Goal: Task Accomplishment & Management: Use online tool/utility

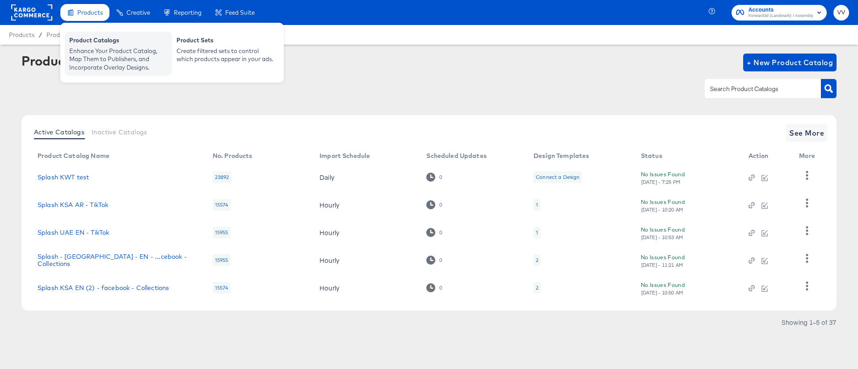
click at [105, 46] on div "Product Catalogs" at bounding box center [118, 41] width 98 height 11
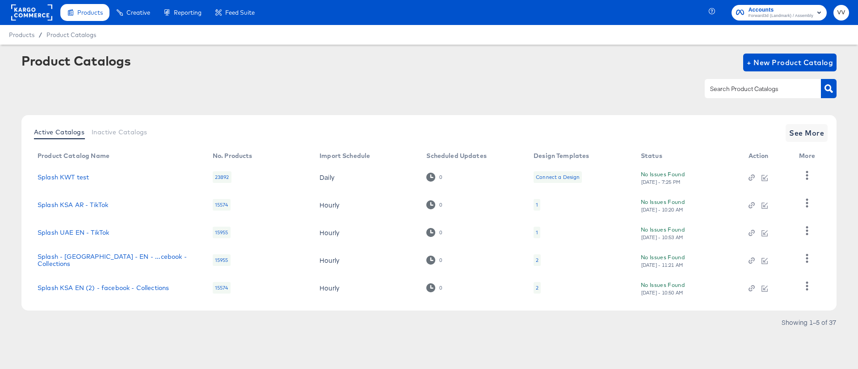
click at [35, 18] on rect at bounding box center [31, 12] width 41 height 16
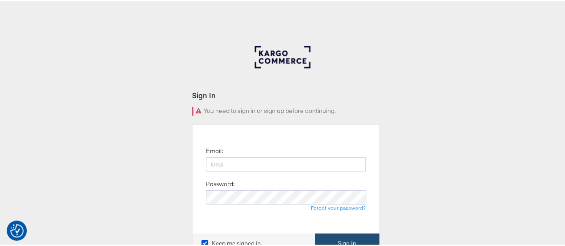
type input "[PERSON_NAME][EMAIL_ADDRESS][PERSON_NAME][DOMAIN_NAME]"
click at [341, 236] on button "Sign In" at bounding box center [347, 242] width 64 height 20
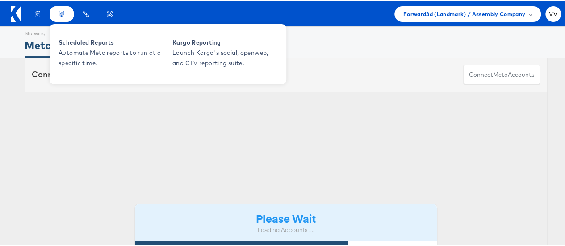
click at [55, 19] on div "Reporting" at bounding box center [62, 13] width 24 height 16
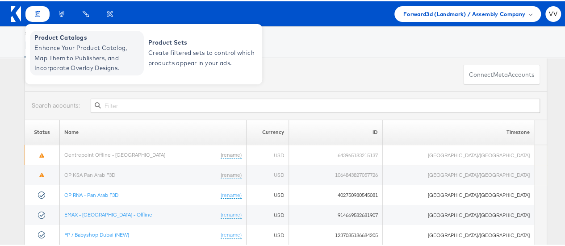
click at [46, 41] on span "Product Catalogs" at bounding box center [87, 36] width 107 height 10
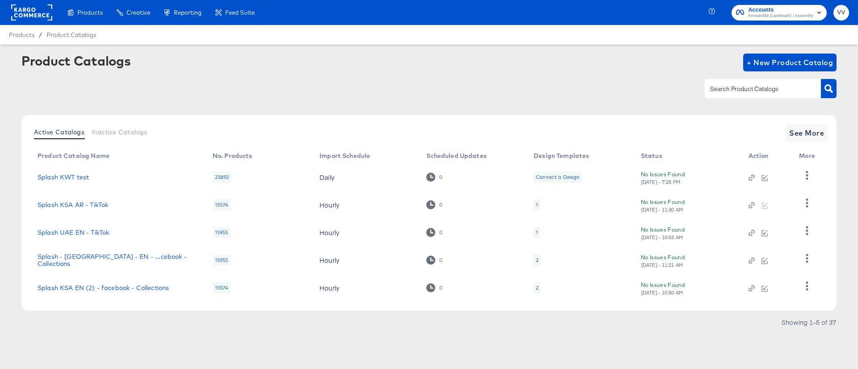
click at [714, 87] on input "text" at bounding box center [755, 89] width 95 height 10
type input "[GEOGRAPHIC_DATA]"
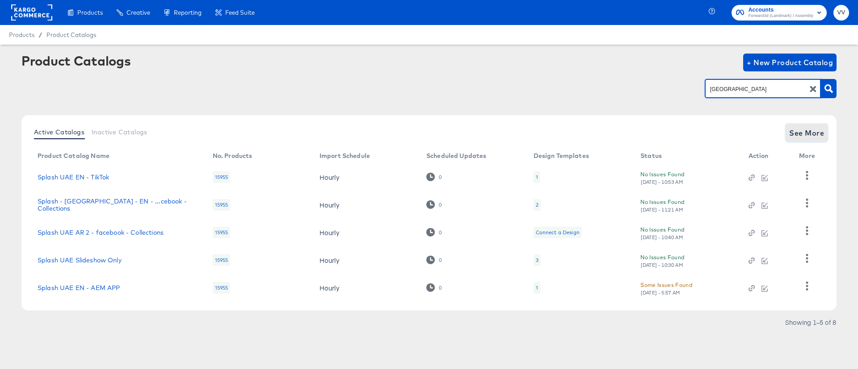
click at [798, 136] on span "See More" at bounding box center [806, 133] width 35 height 13
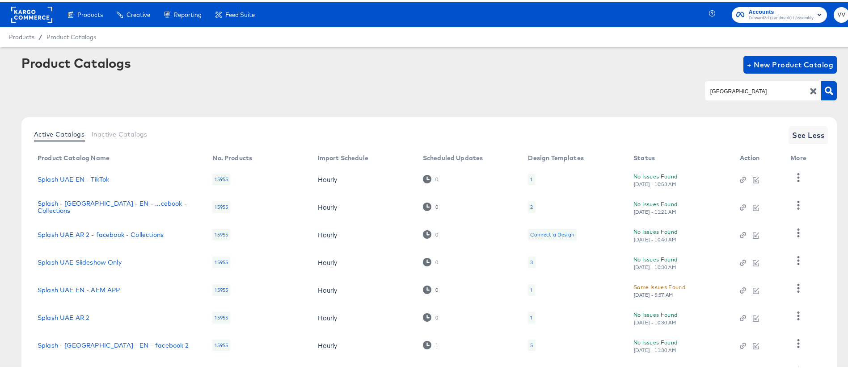
scroll to position [75, 0]
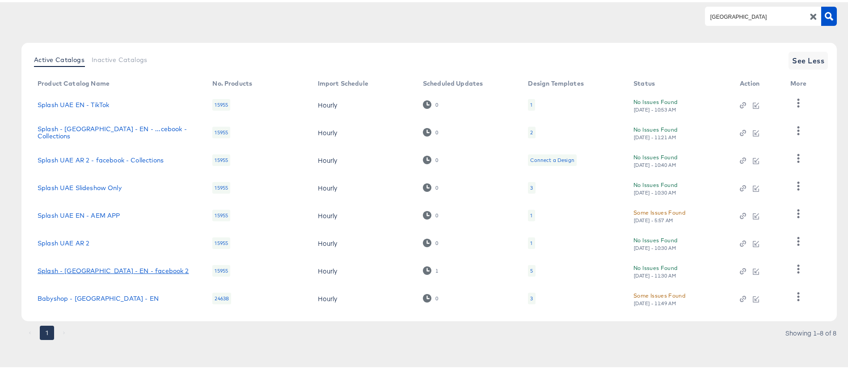
click at [120, 271] on link "Splash - [GEOGRAPHIC_DATA] - EN - facebook 2" at bounding box center [113, 268] width 151 height 7
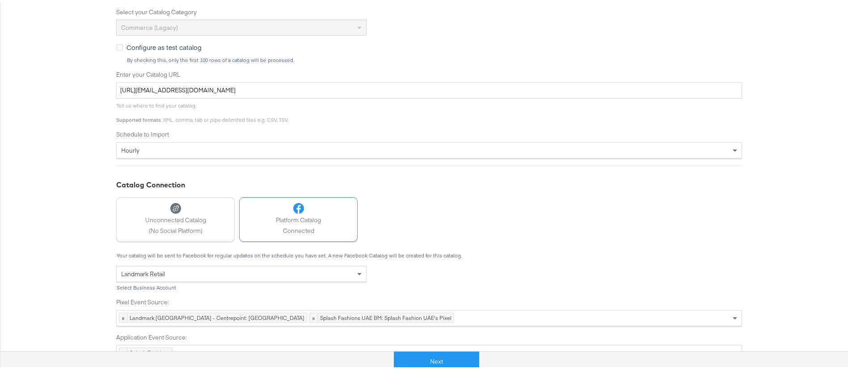
scroll to position [254, 0]
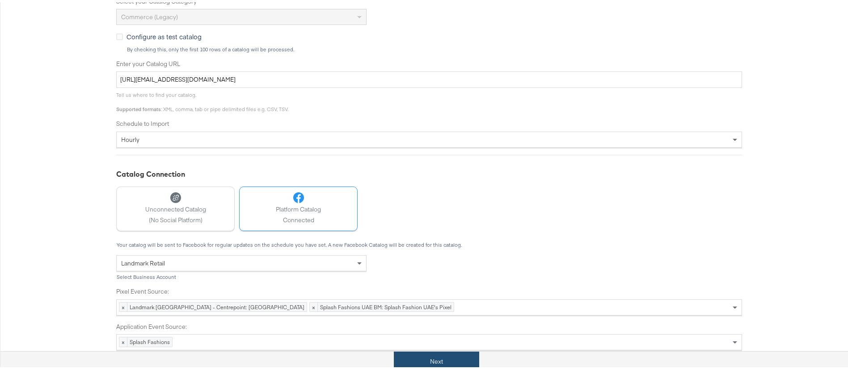
click at [417, 351] on button "Next" at bounding box center [436, 360] width 85 height 20
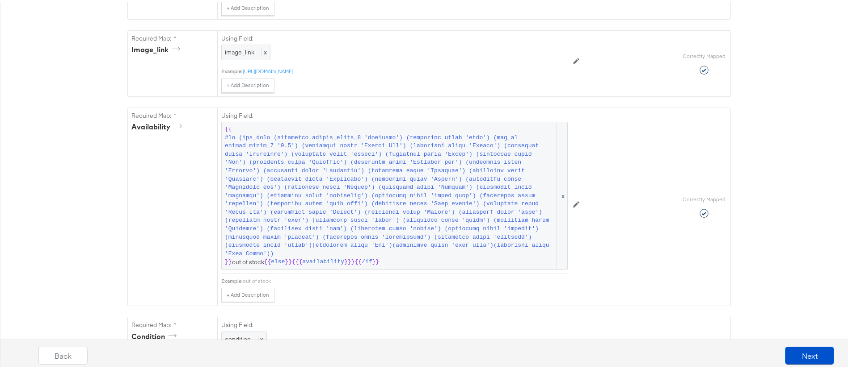
scroll to position [570, 0]
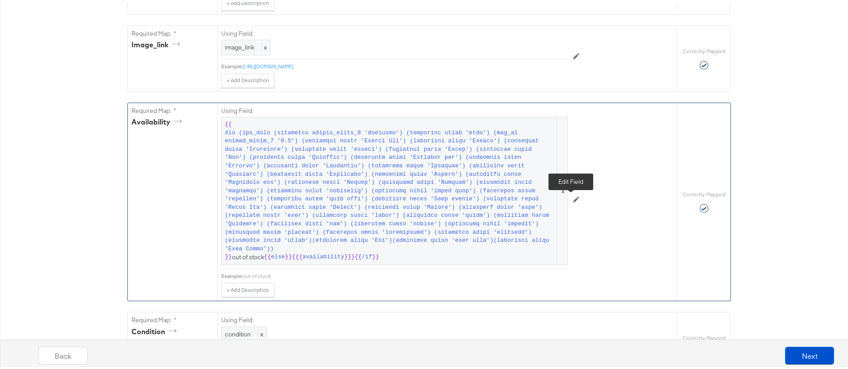
click at [573, 197] on icon at bounding box center [576, 197] width 6 height 6
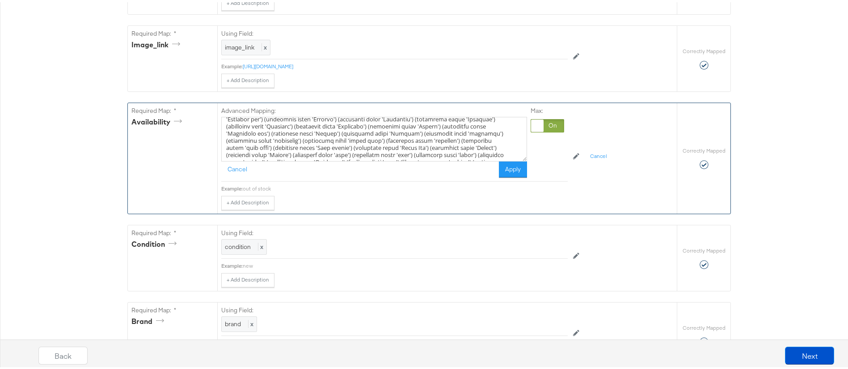
scroll to position [49, 0]
drag, startPoint x: 253, startPoint y: 163, endPoint x: 263, endPoint y: 163, distance: 9.4
click at [263, 159] on textarea at bounding box center [374, 137] width 306 height 45
click at [252, 159] on textarea at bounding box center [374, 137] width 306 height 45
click at [327, 159] on textarea at bounding box center [374, 137] width 306 height 45
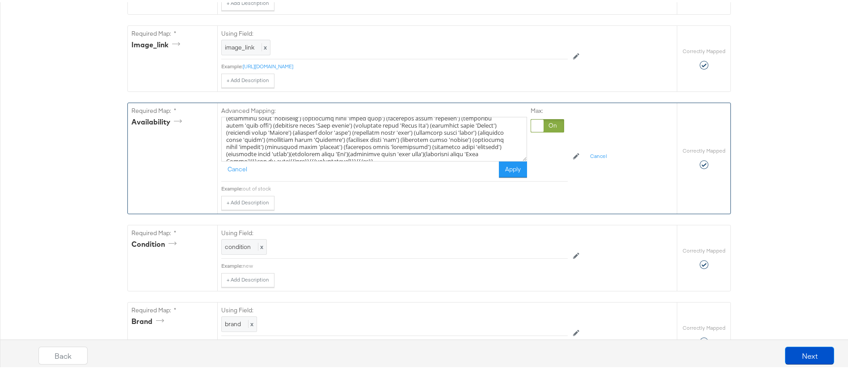
paste textarea "(icontains title 'Hair Clamp')"
click at [395, 159] on textarea at bounding box center [374, 137] width 306 height 45
click at [398, 159] on textarea at bounding box center [374, 137] width 306 height 45
type textarea "{{#if (any_true (icontains custom_label_3 'shoemart') (icontains title 'shoe') …"
click at [499, 176] on button "Apply" at bounding box center [513, 167] width 28 height 16
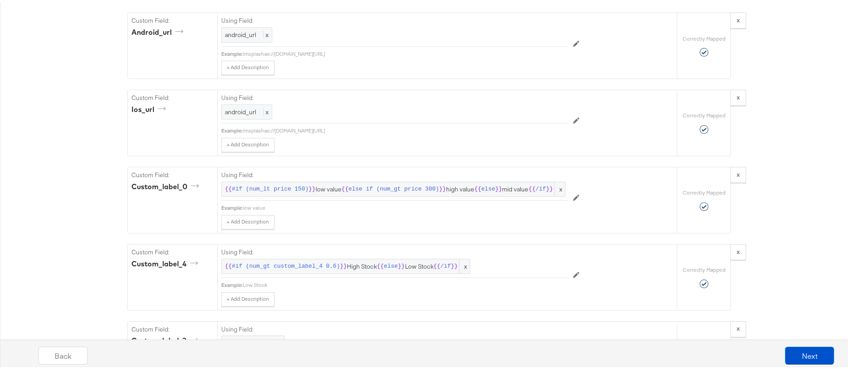
scroll to position [1494, 0]
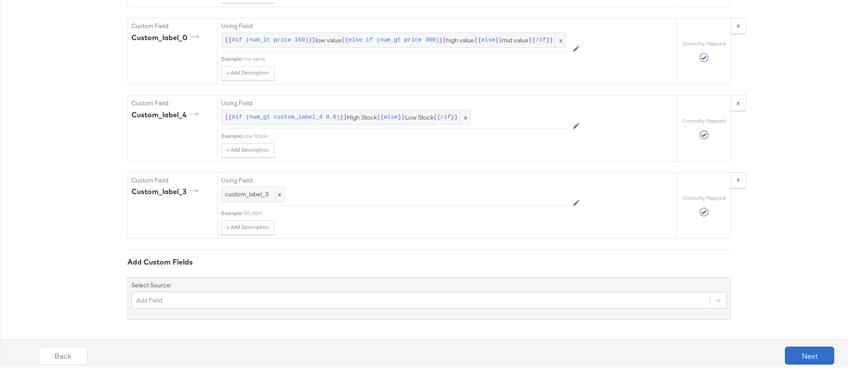
click at [805, 353] on button "Next" at bounding box center [809, 354] width 49 height 18
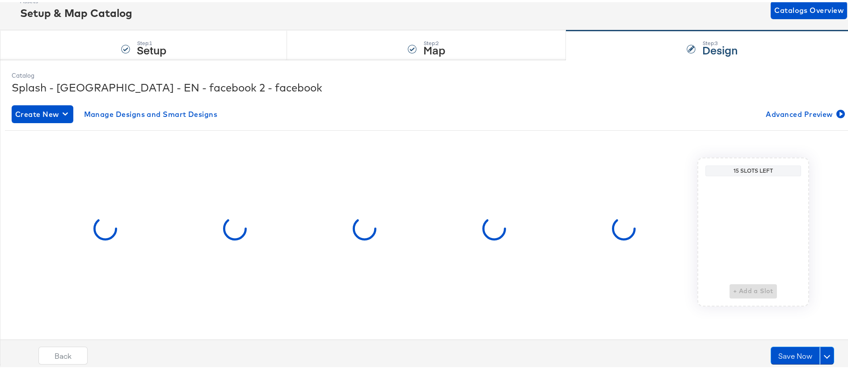
scroll to position [0, 0]
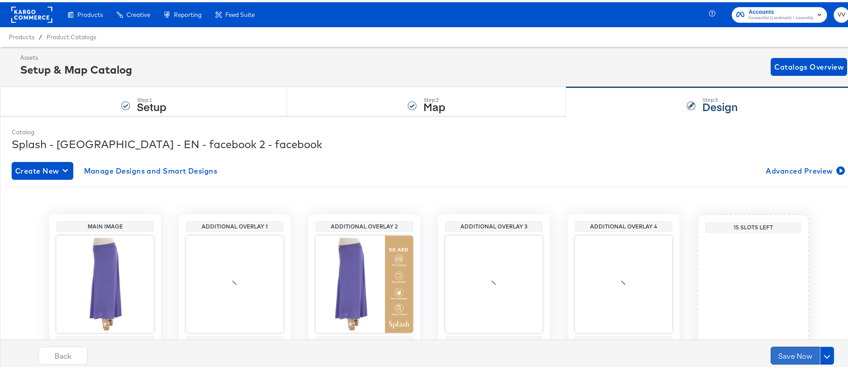
click at [784, 351] on button "Save Now" at bounding box center [794, 354] width 49 height 18
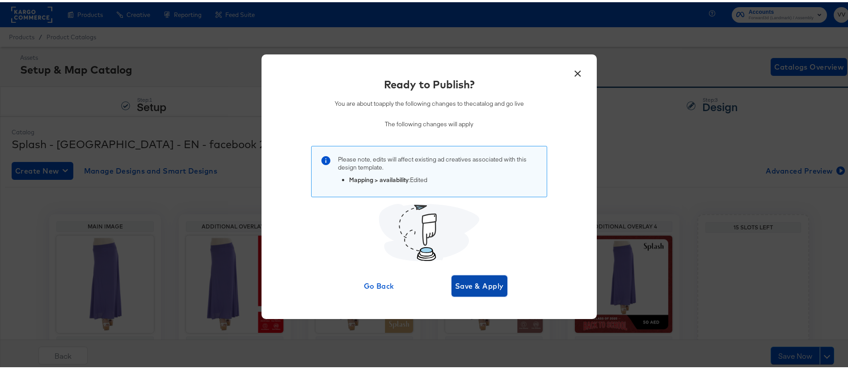
click at [475, 281] on span "Save & Apply" at bounding box center [479, 284] width 49 height 13
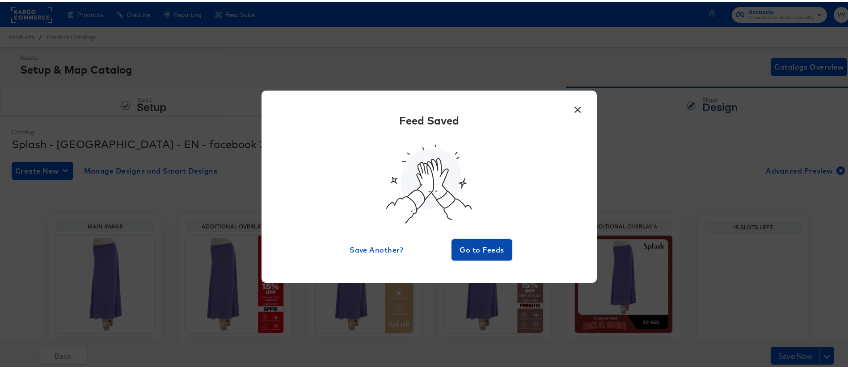
click at [466, 251] on span "Go to Feeds" at bounding box center [482, 248] width 54 height 13
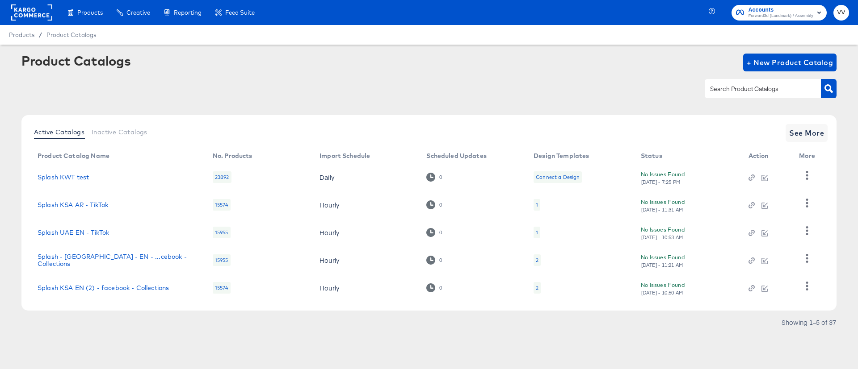
click at [725, 95] on div at bounding box center [763, 88] width 116 height 19
type input "KSA"
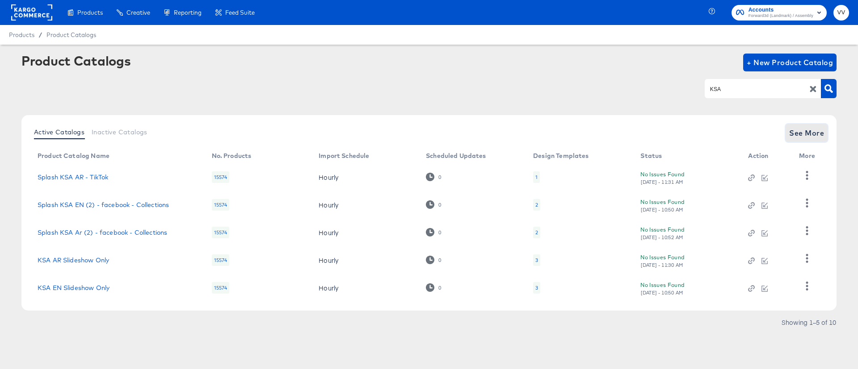
click at [817, 133] on span "See More" at bounding box center [806, 133] width 35 height 13
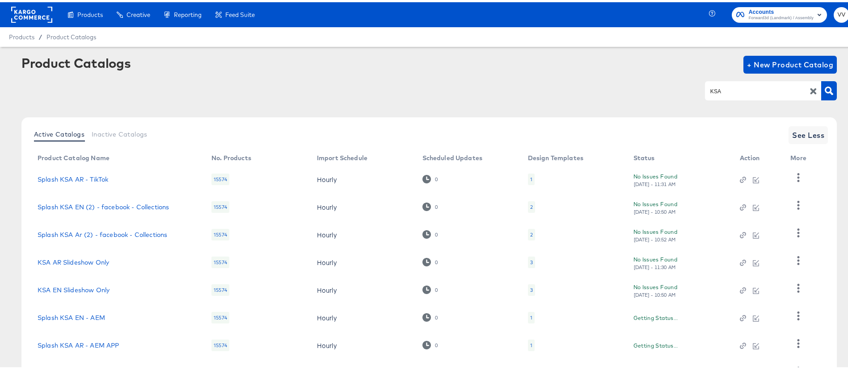
scroll to position [130, 0]
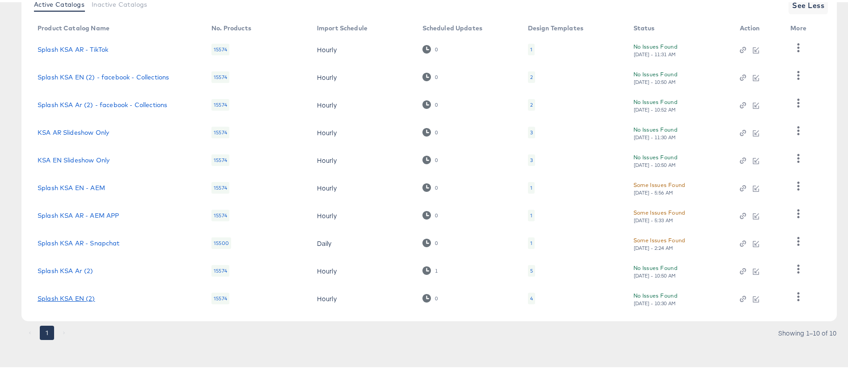
click at [85, 298] on link "Splash KSA EN (2)" at bounding box center [67, 296] width 58 height 7
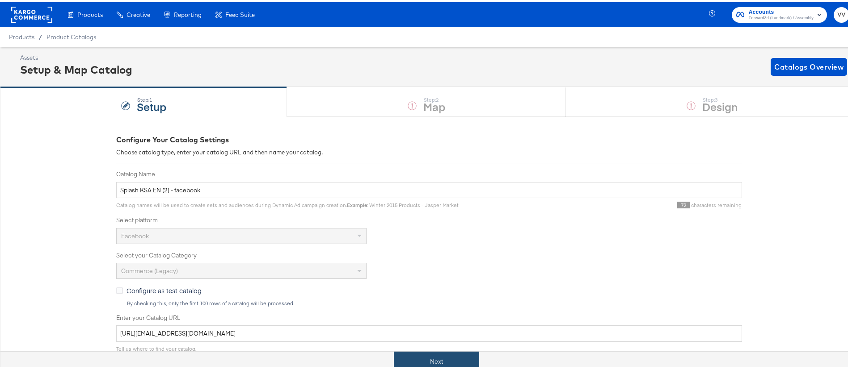
click at [454, 362] on button "Next" at bounding box center [436, 360] width 85 height 20
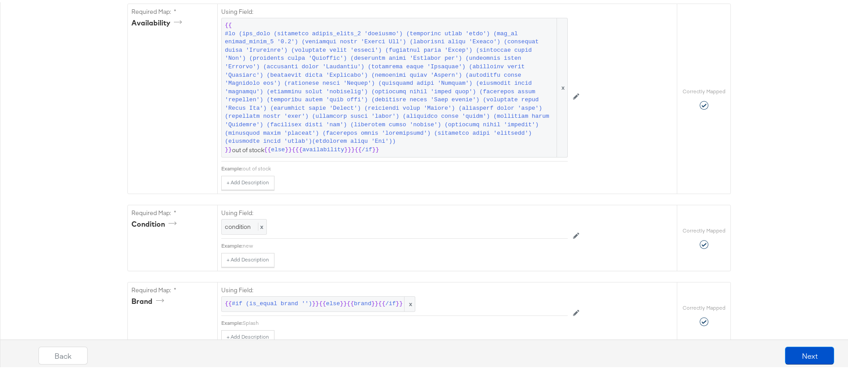
scroll to position [676, 0]
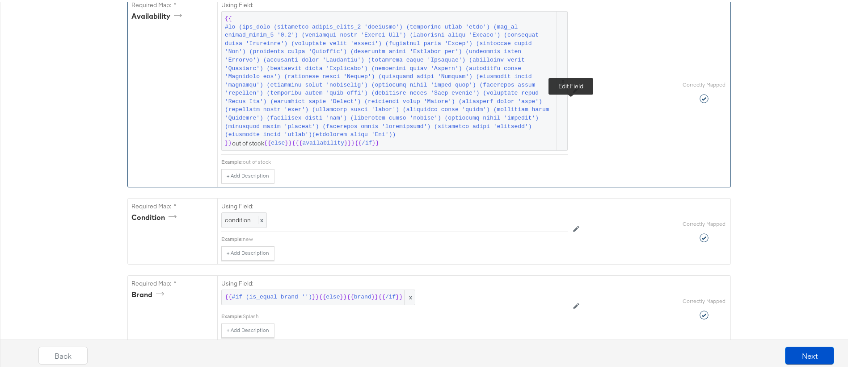
click at [573, 91] on icon at bounding box center [576, 87] width 6 height 6
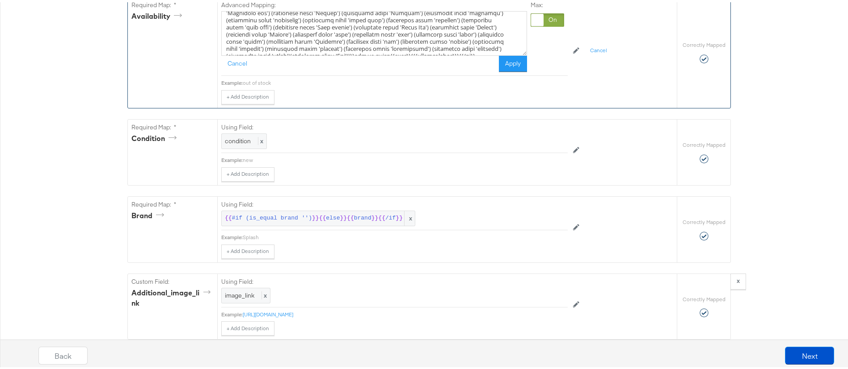
scroll to position [49, 0]
drag, startPoint x: 450, startPoint y: 61, endPoint x: 397, endPoint y: 59, distance: 53.2
click at [397, 54] on textarea at bounding box center [374, 31] width 306 height 45
click at [450, 54] on textarea at bounding box center [374, 31] width 306 height 45
paste textarea "(icontains title 'Bra')"
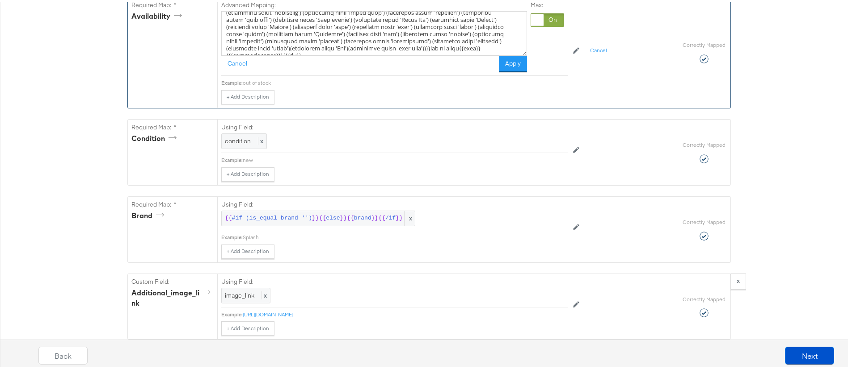
paste textarea "(icontains title 'Bra')"
type textarea "{{#if (any_true (icontains custom_label_3 'shoemart') (icontains title 'shoe') …"
click at [506, 70] on button "Apply" at bounding box center [513, 62] width 28 height 16
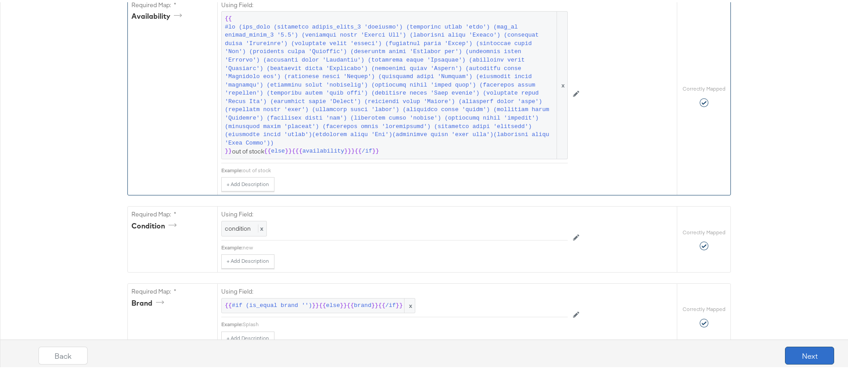
click at [795, 355] on button "Next" at bounding box center [809, 354] width 49 height 18
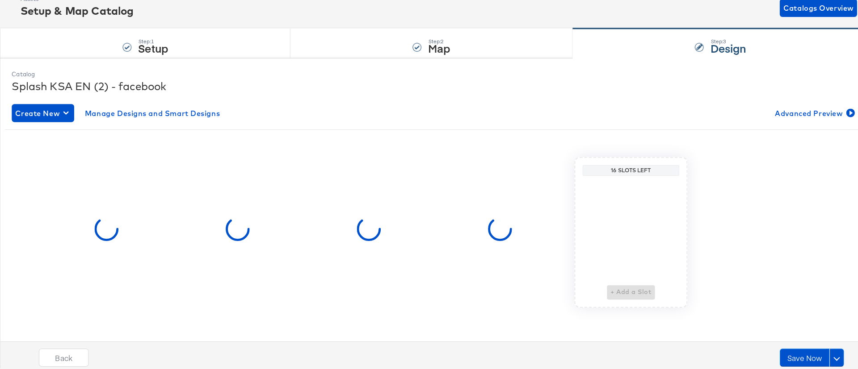
scroll to position [0, 0]
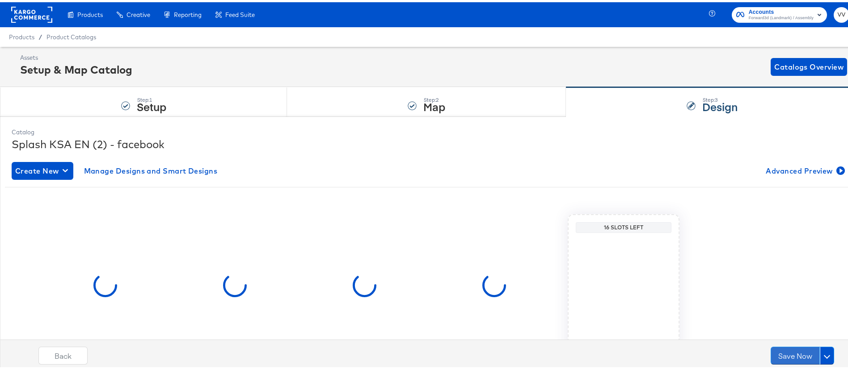
click at [795, 355] on button "Save Now" at bounding box center [794, 354] width 49 height 18
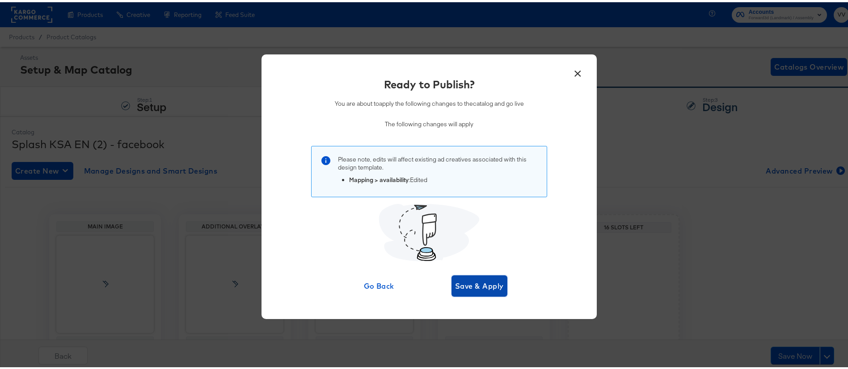
click at [491, 285] on span "Save & Apply" at bounding box center [479, 284] width 49 height 13
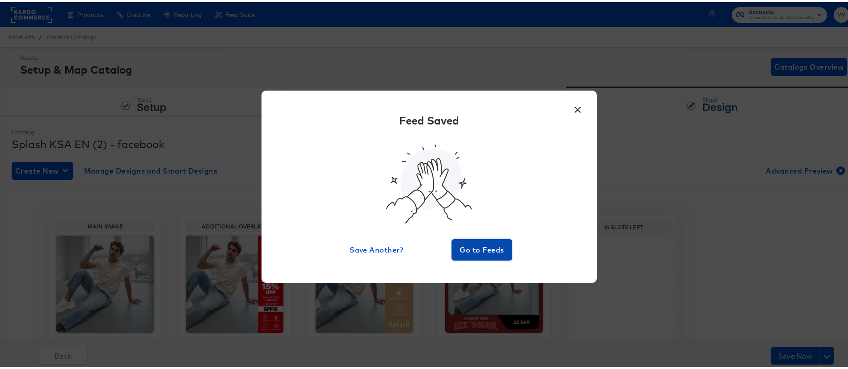
click at [485, 252] on span "Go to Feeds" at bounding box center [482, 248] width 54 height 13
